Goal: Information Seeking & Learning: Find specific fact

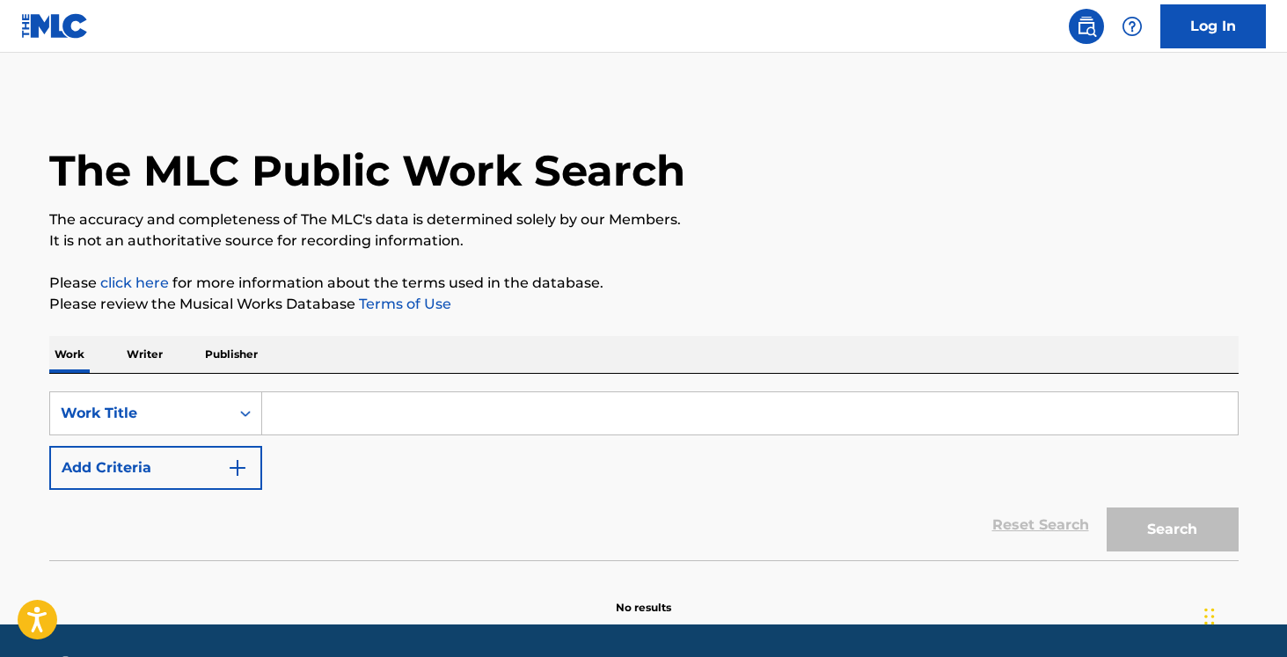
click at [275, 417] on input "Search Form" at bounding box center [750, 413] width 976 height 42
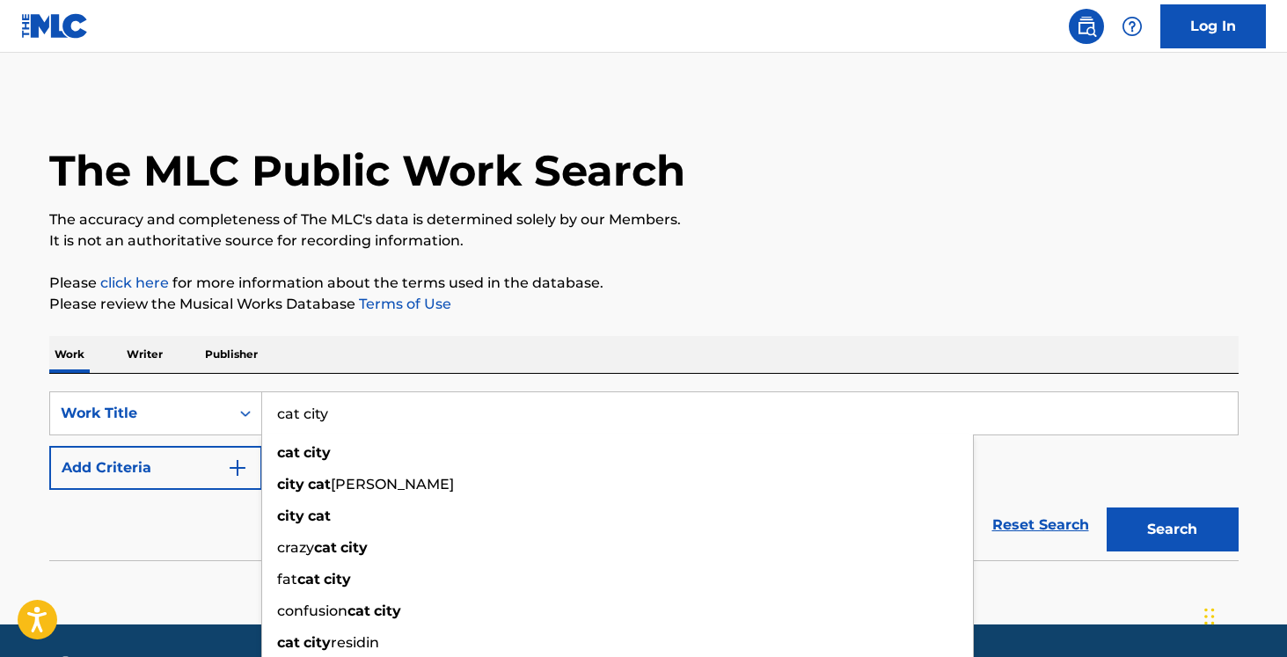
type input "cat city"
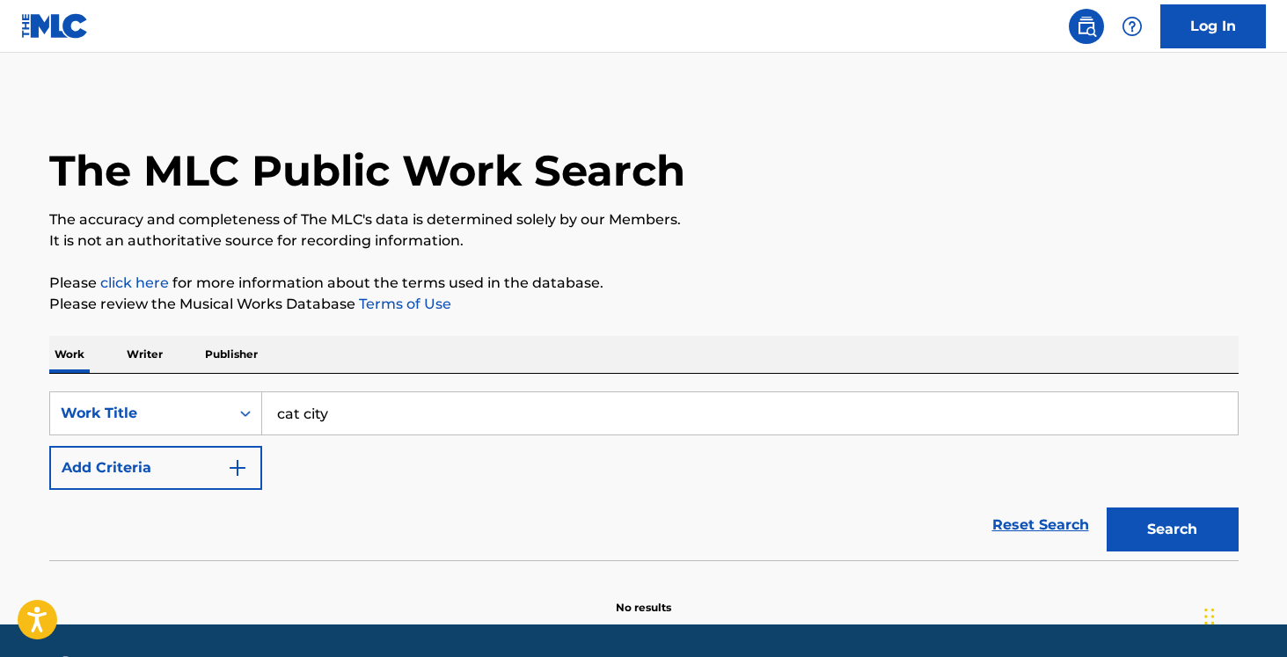
click at [221, 476] on button "Add Criteria" at bounding box center [155, 468] width 213 height 44
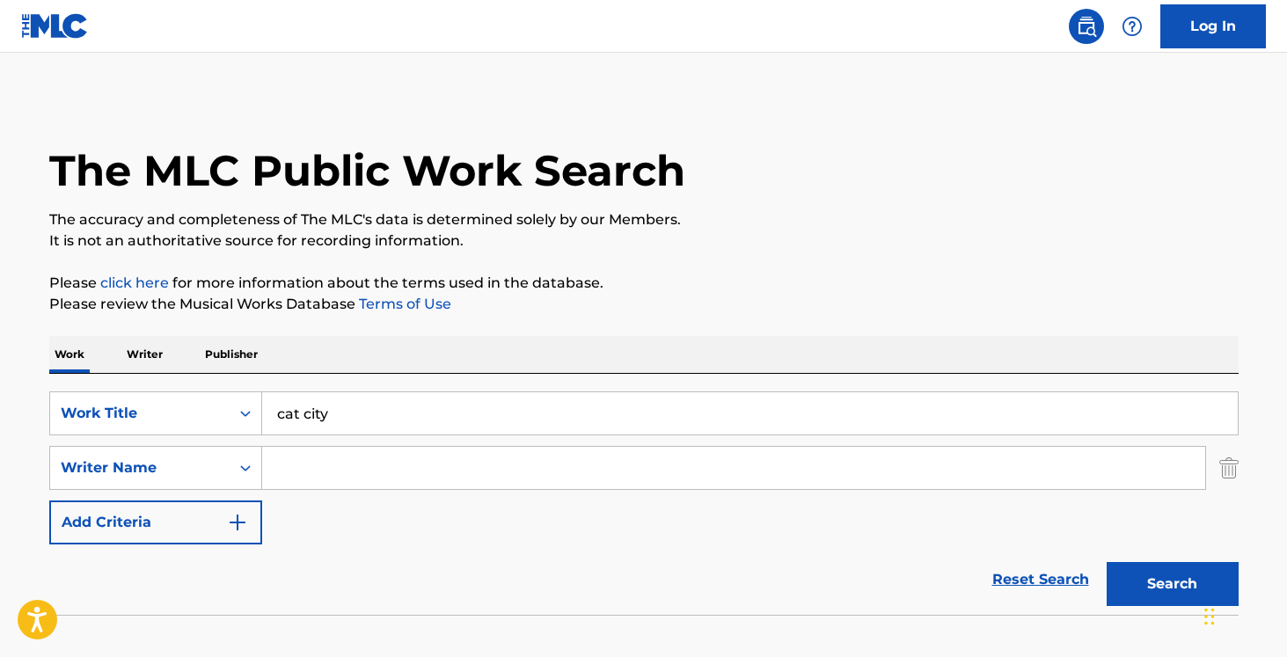
click at [328, 466] on input "Search Form" at bounding box center [733, 468] width 943 height 42
paste input "[PERSON_NAME] / [PERSON_NAME]"
drag, startPoint x: 509, startPoint y: 461, endPoint x: 393, endPoint y: 467, distance: 115.4
click at [393, 467] on input "[PERSON_NAME] / [PERSON_NAME]" at bounding box center [733, 468] width 943 height 42
type input "[PERSON_NAME]"
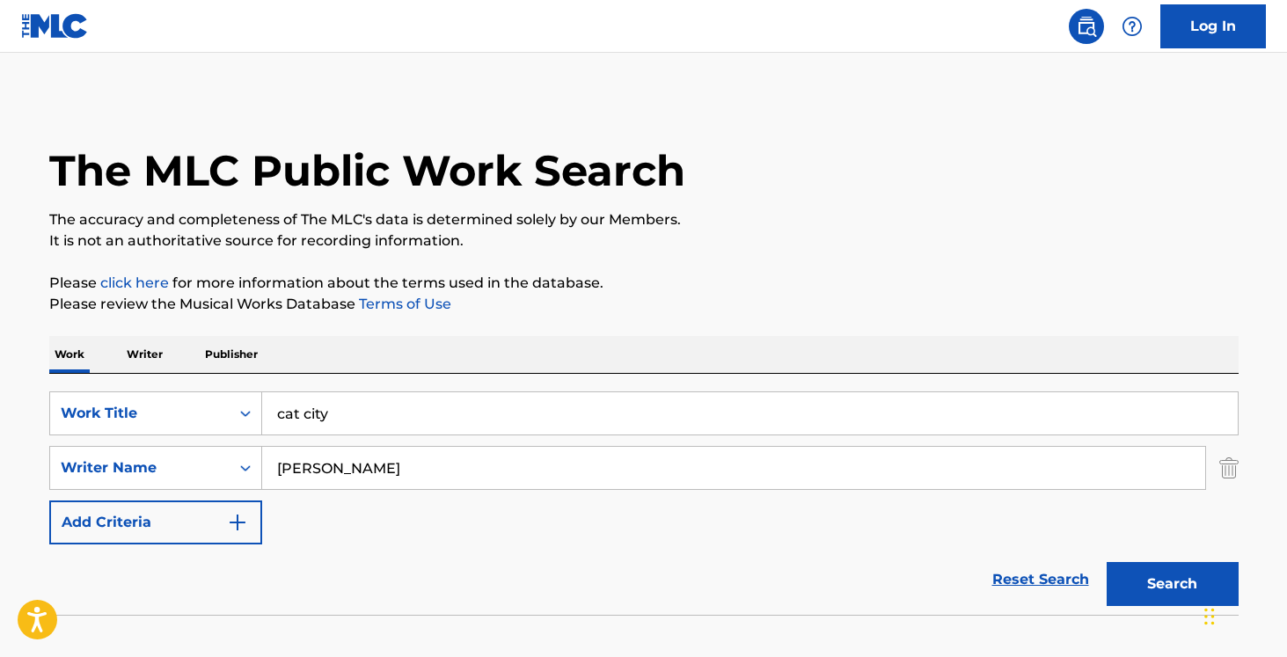
click at [1107, 562] on button "Search" at bounding box center [1173, 584] width 132 height 44
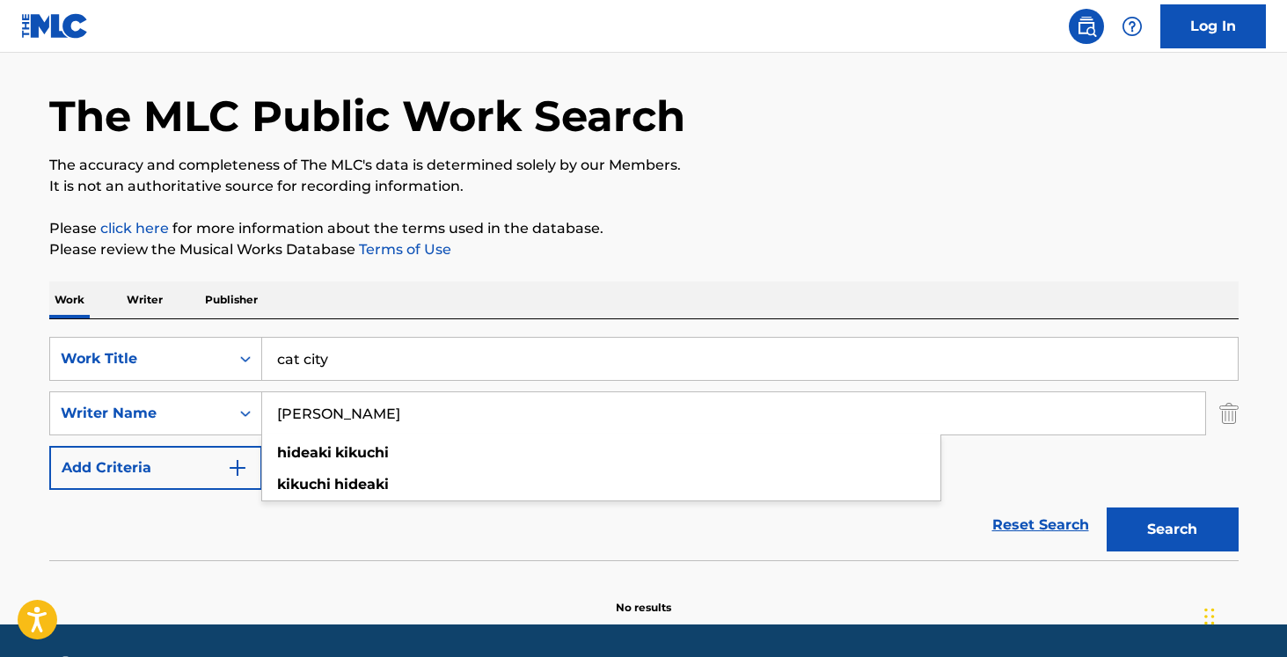
scroll to position [58, 0]
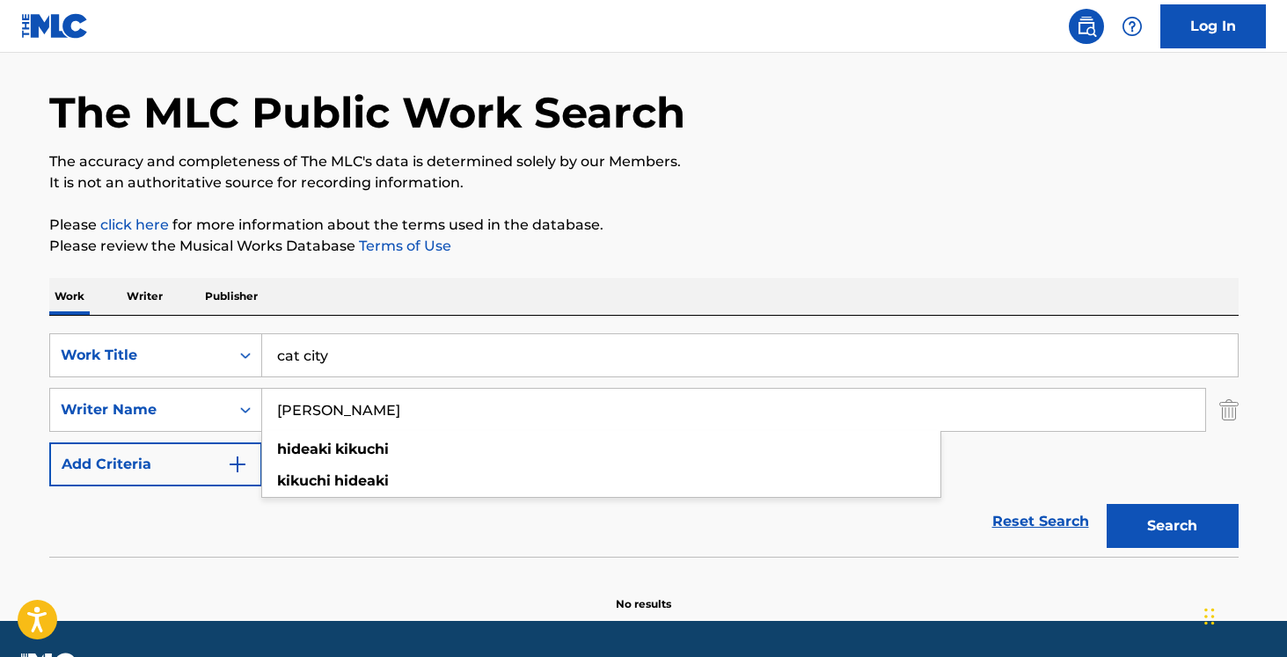
click at [1176, 525] on button "Search" at bounding box center [1173, 526] width 132 height 44
drag, startPoint x: 398, startPoint y: 406, endPoint x: 236, endPoint y: 360, distance: 168.2
click at [240, 360] on div "SearchWithCriteria71931df7-8049-40a2-a696-4fc236901e93 Work Title cat city Sear…" at bounding box center [644, 409] width 1190 height 153
click at [1107, 504] on button "Search" at bounding box center [1173, 526] width 132 height 44
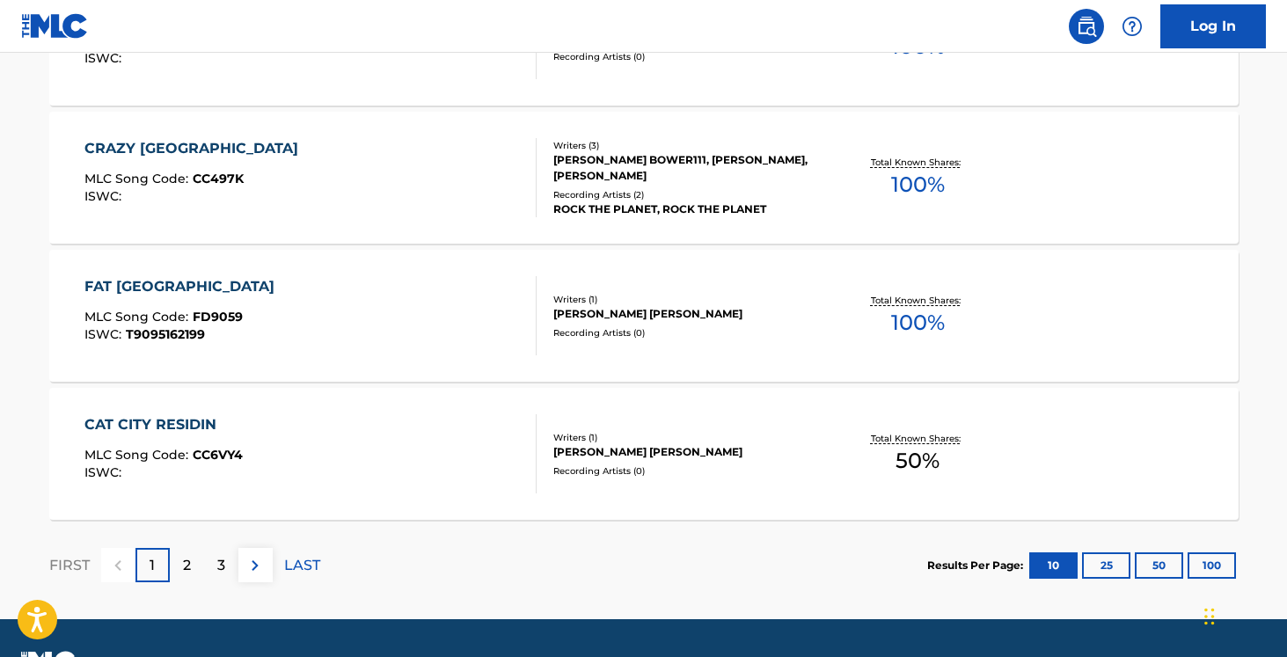
scroll to position [1551, 0]
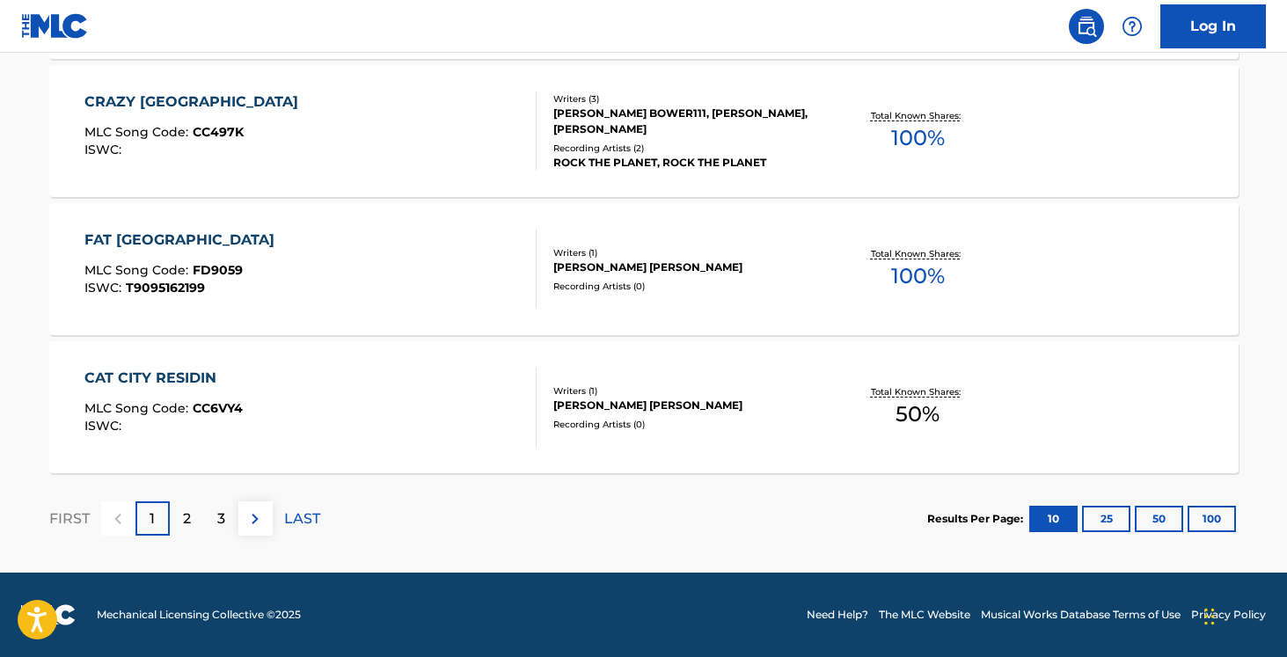
click at [184, 517] on p "2" at bounding box center [187, 519] width 8 height 21
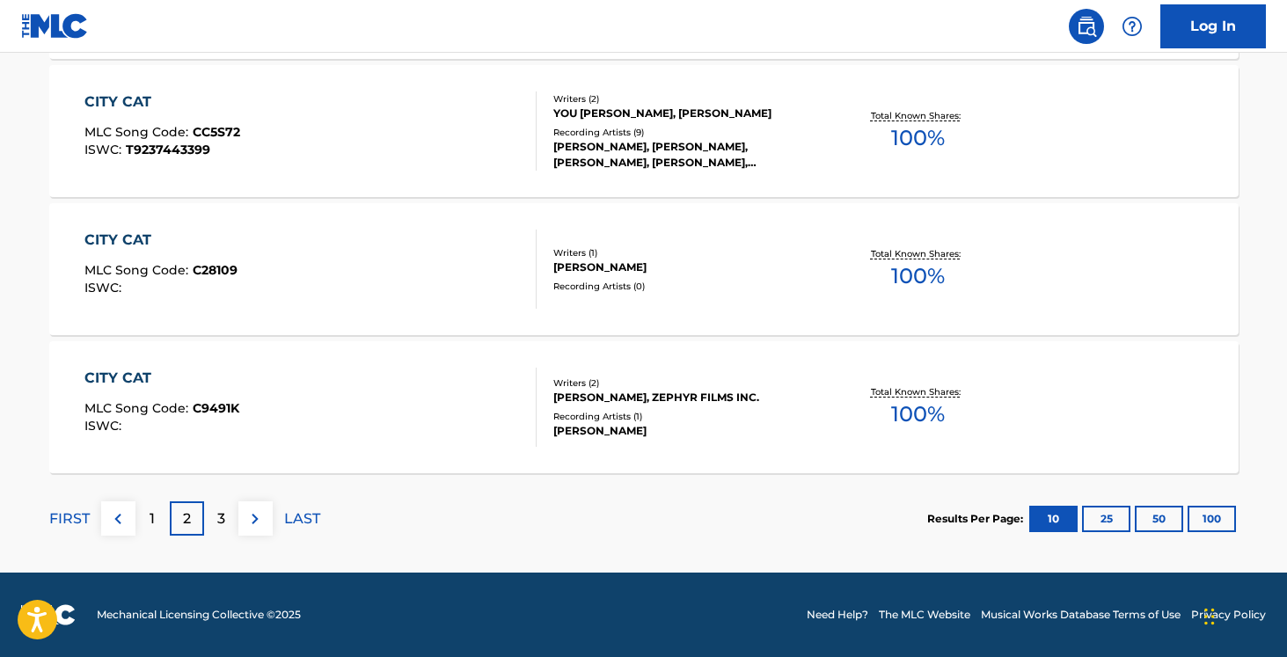
click at [224, 524] on p "3" at bounding box center [221, 519] width 8 height 21
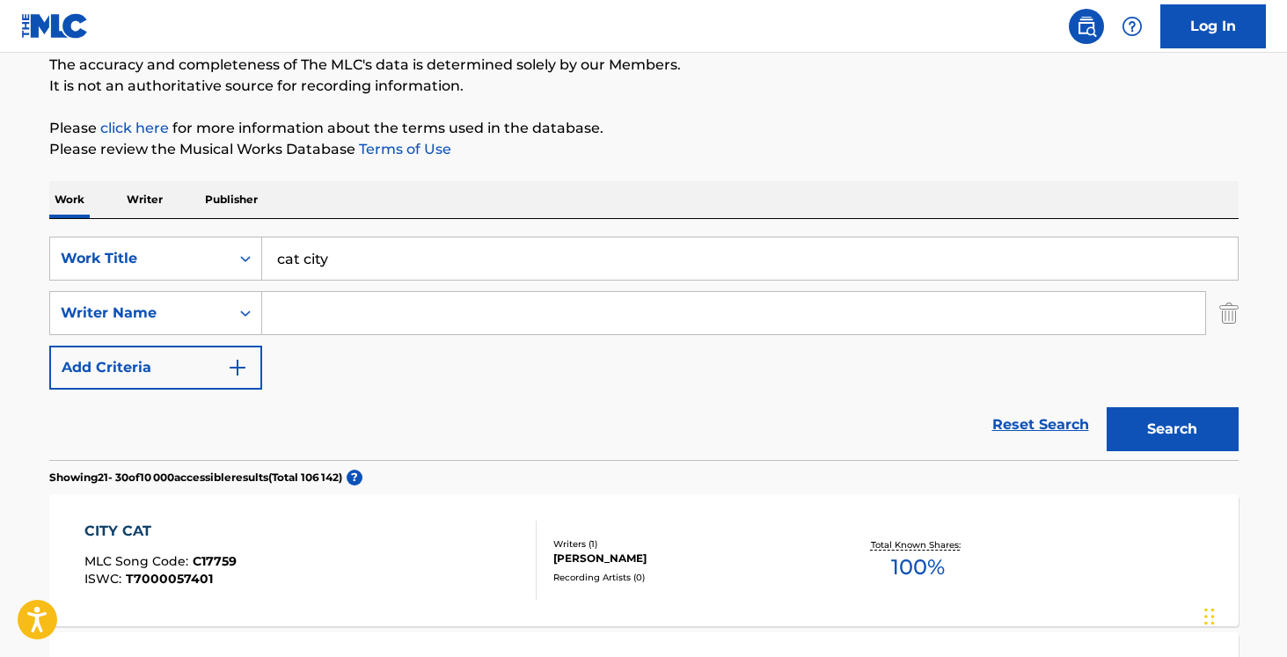
scroll to position [142, 0]
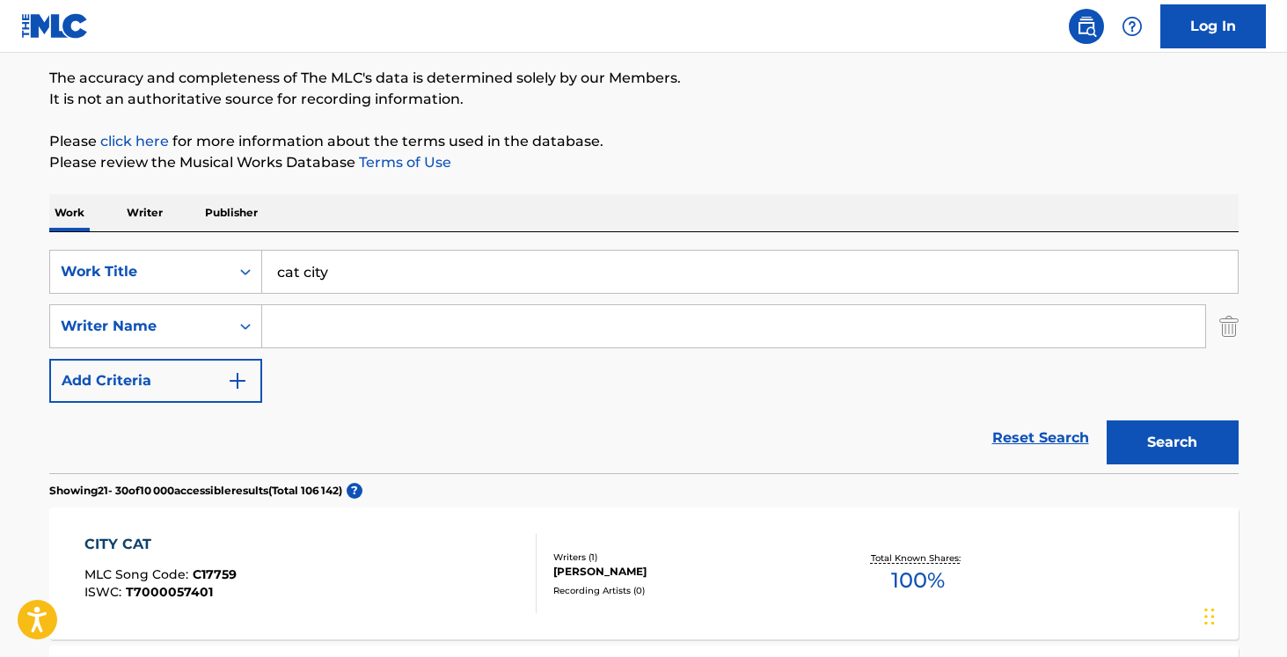
click at [350, 322] on input "Search Form" at bounding box center [733, 326] width 943 height 42
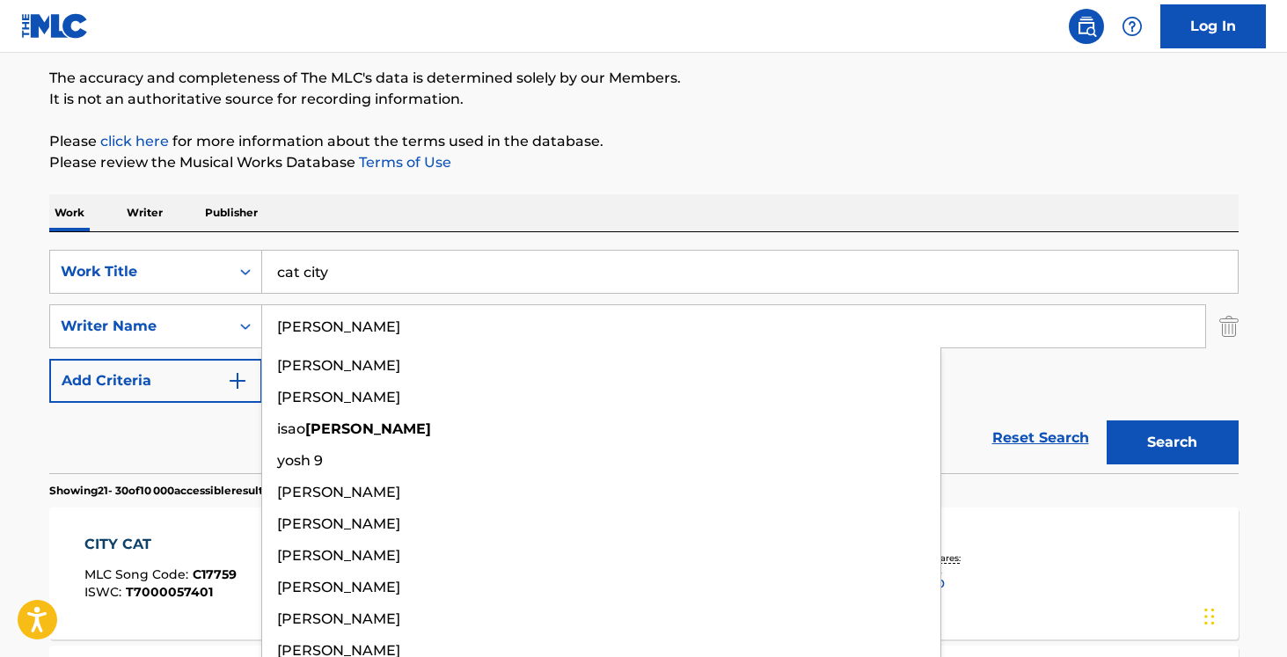
type input "[PERSON_NAME]"
click at [1107, 421] on button "Search" at bounding box center [1173, 443] width 132 height 44
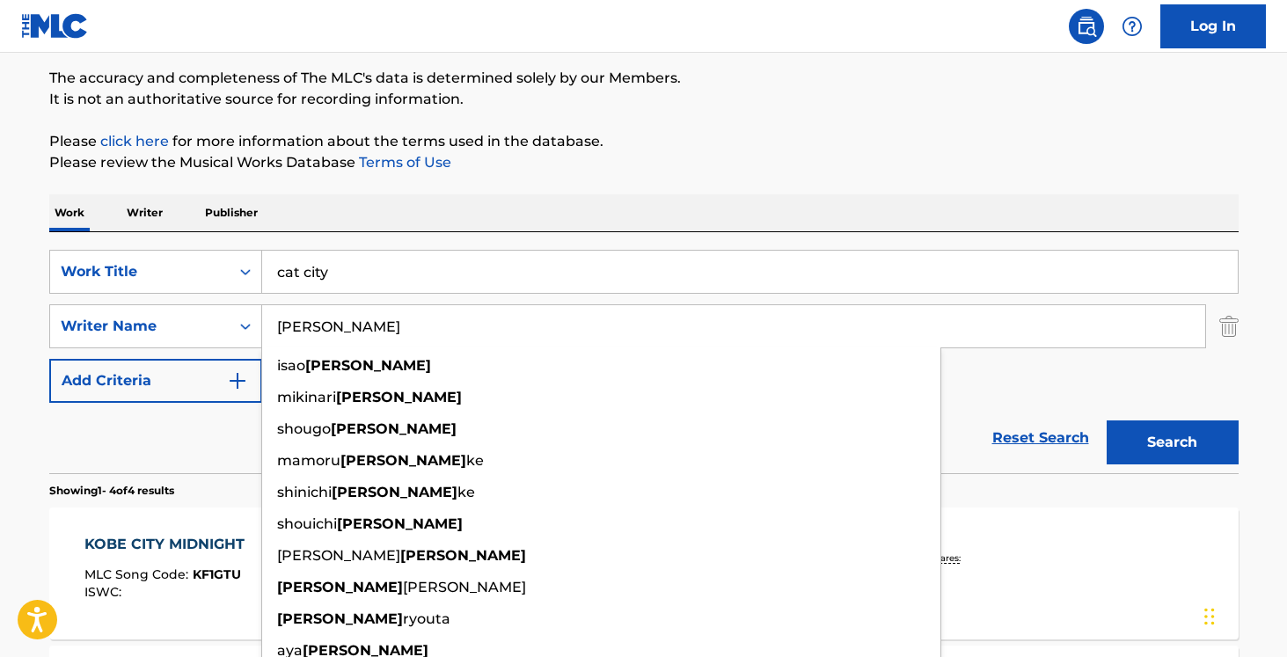
click at [141, 451] on div "Reset Search Search" at bounding box center [644, 438] width 1190 height 70
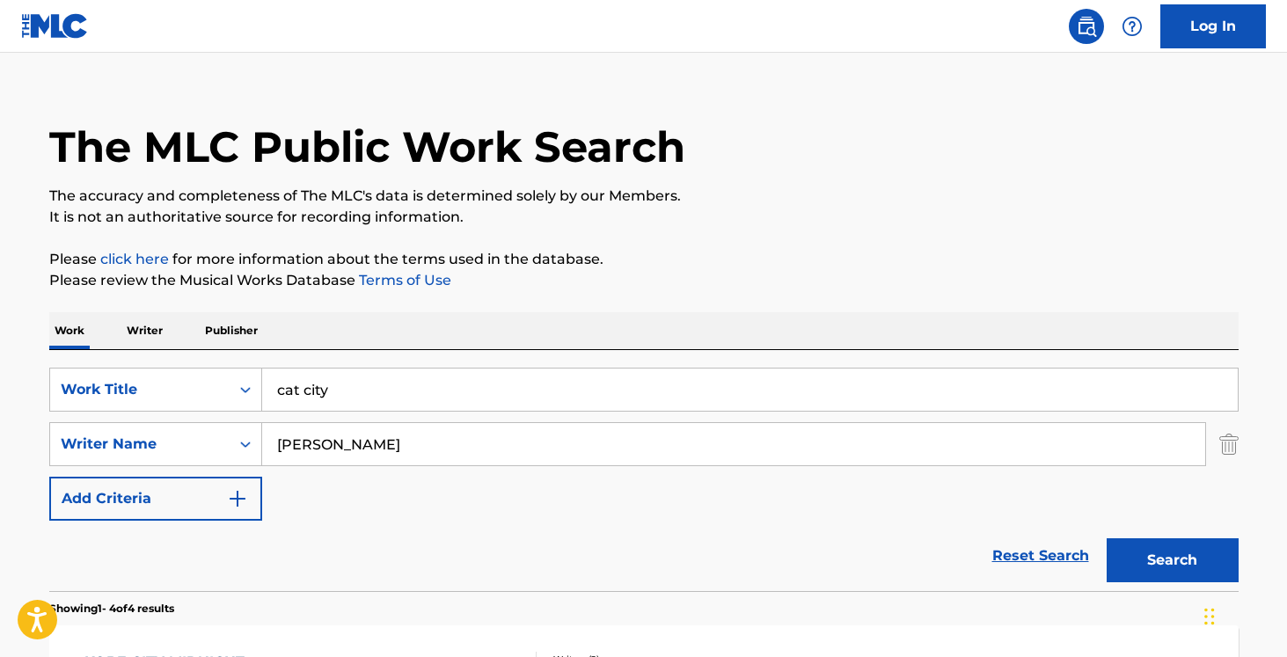
scroll to position [0, 0]
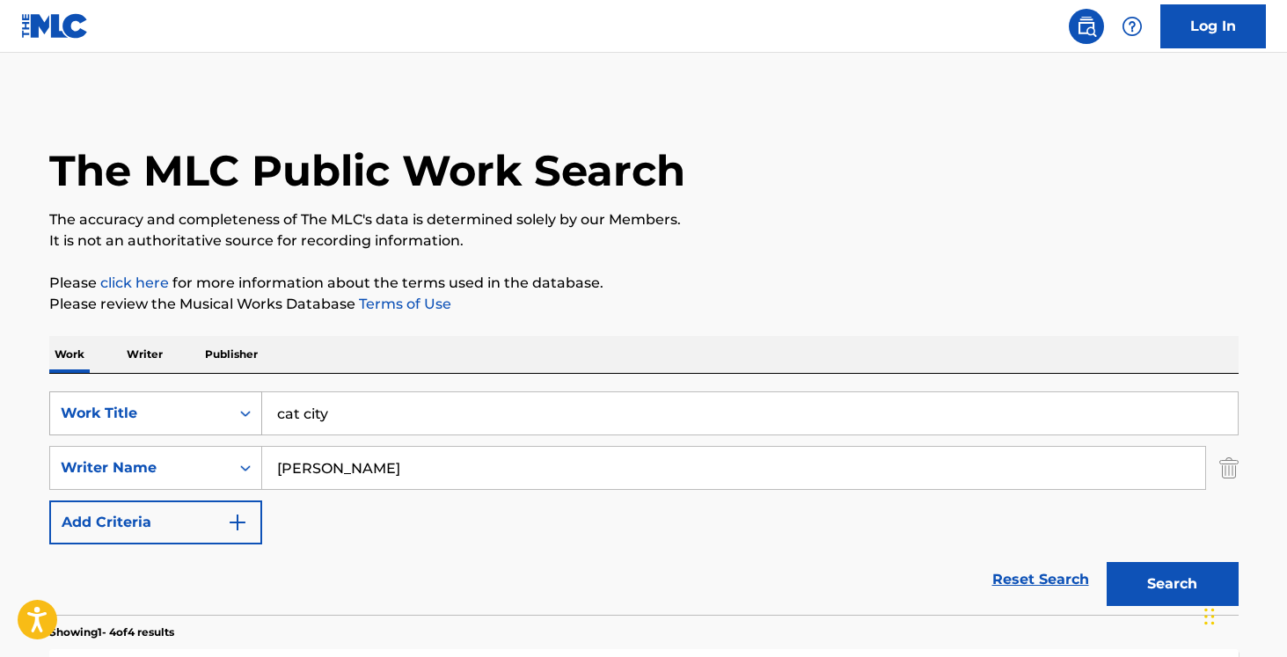
drag, startPoint x: 338, startPoint y: 423, endPoint x: 179, endPoint y: 395, distance: 161.7
click at [184, 396] on div "SearchWithCriteria71931df7-8049-40a2-a696-4fc236901e93 Work Title cat city" at bounding box center [644, 414] width 1190 height 44
type input "à"
